Goal: Book appointment/travel/reservation

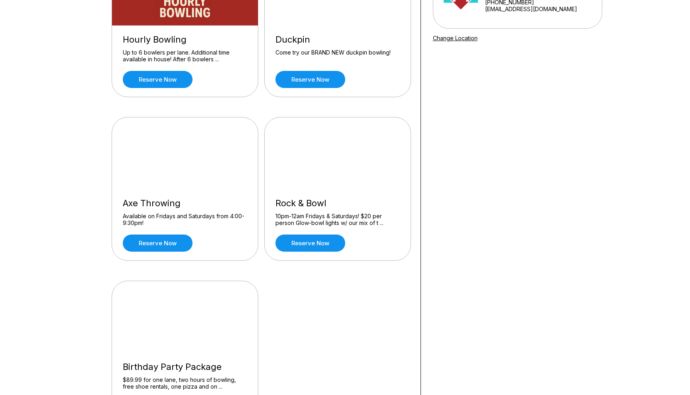
scroll to position [138, 0]
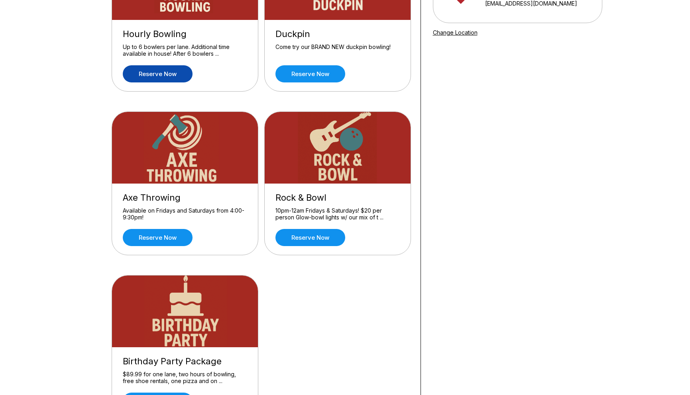
click at [138, 71] on link "Reserve now" at bounding box center [158, 73] width 70 height 17
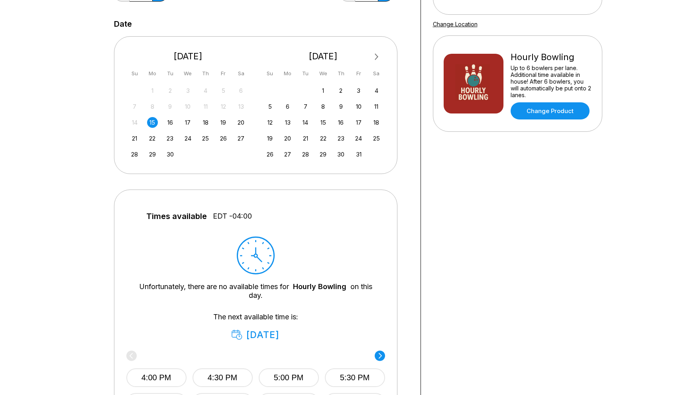
scroll to position [151, 0]
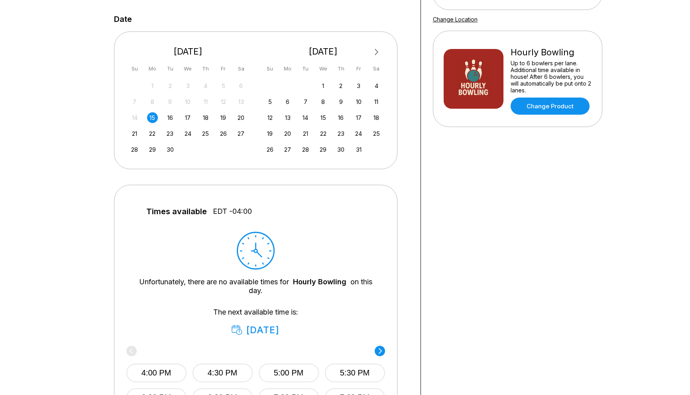
click at [167, 113] on div "14 15 16 17 18 19 20" at bounding box center [188, 117] width 120 height 12
click at [167, 114] on div "16" at bounding box center [170, 117] width 11 height 11
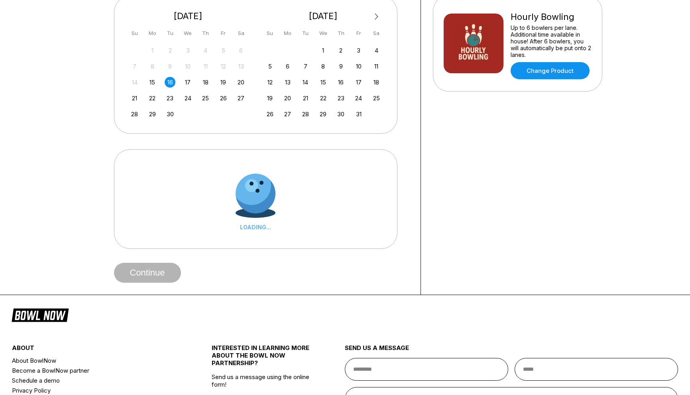
scroll to position [189, 0]
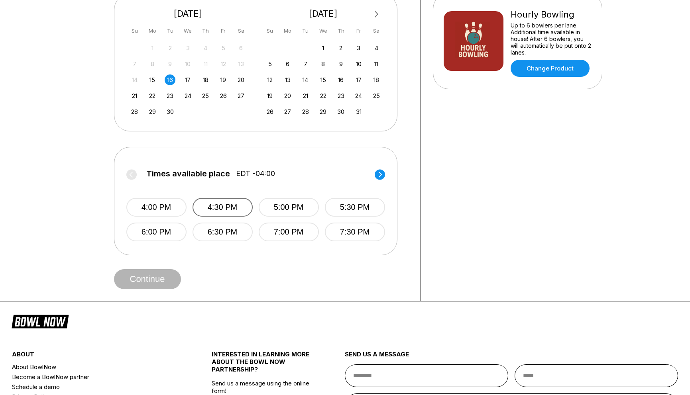
click at [209, 205] on button "4:30 PM" at bounding box center [223, 207] width 60 height 19
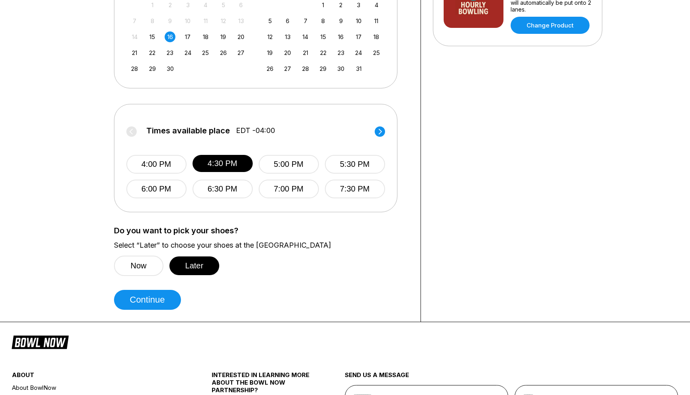
scroll to position [240, 0]
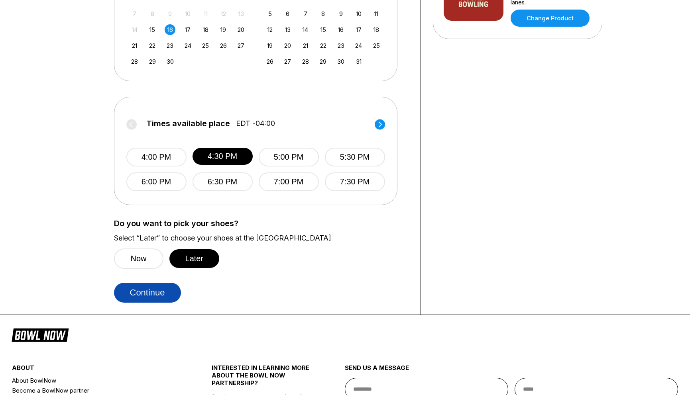
click at [145, 294] on button "Continue" at bounding box center [147, 293] width 67 height 20
